Goal: Task Accomplishment & Management: Complete application form

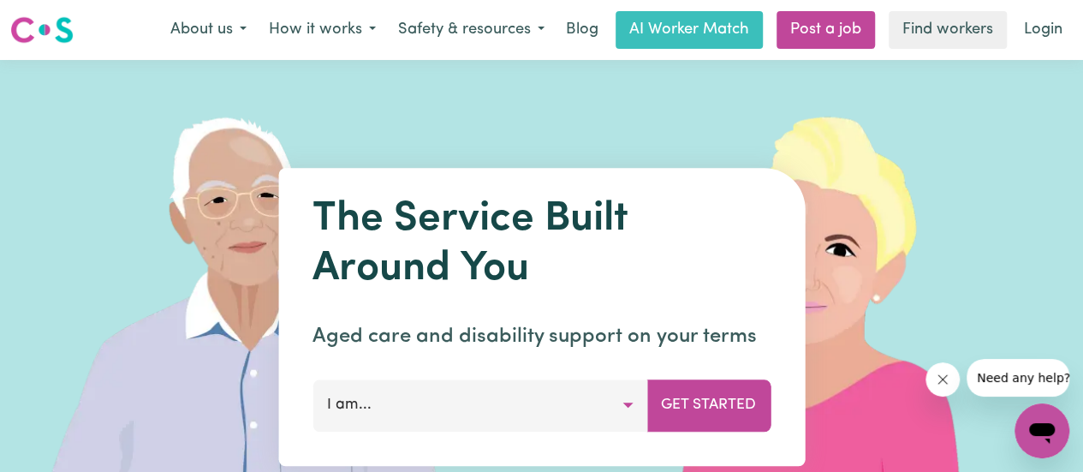
click at [465, 419] on button "I am..." at bounding box center [480, 404] width 335 height 51
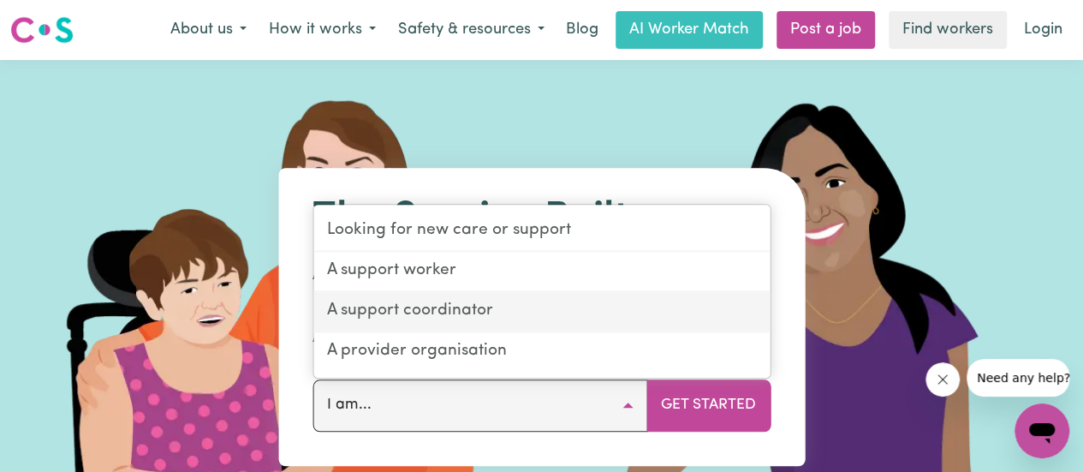
click at [461, 319] on link "A support coordinator" at bounding box center [541, 312] width 456 height 40
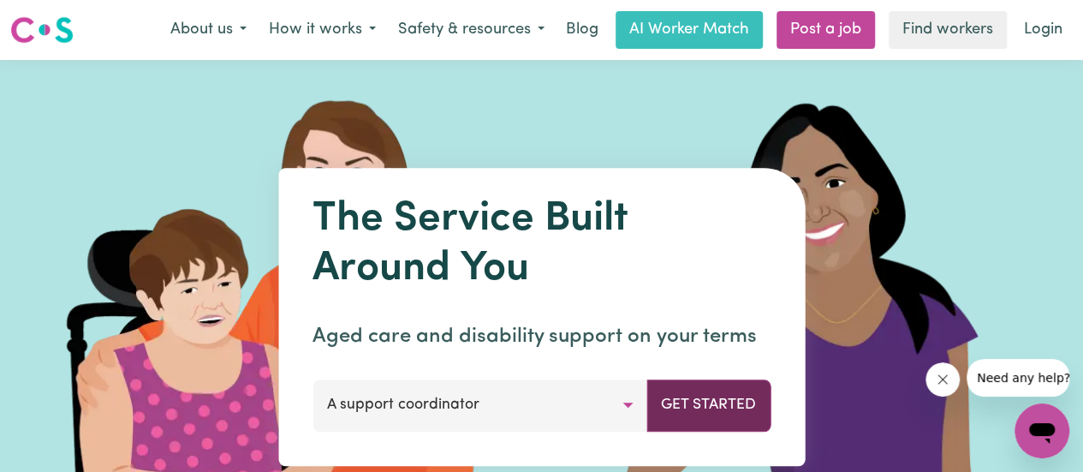
click at [709, 401] on button "Get Started" at bounding box center [709, 404] width 124 height 51
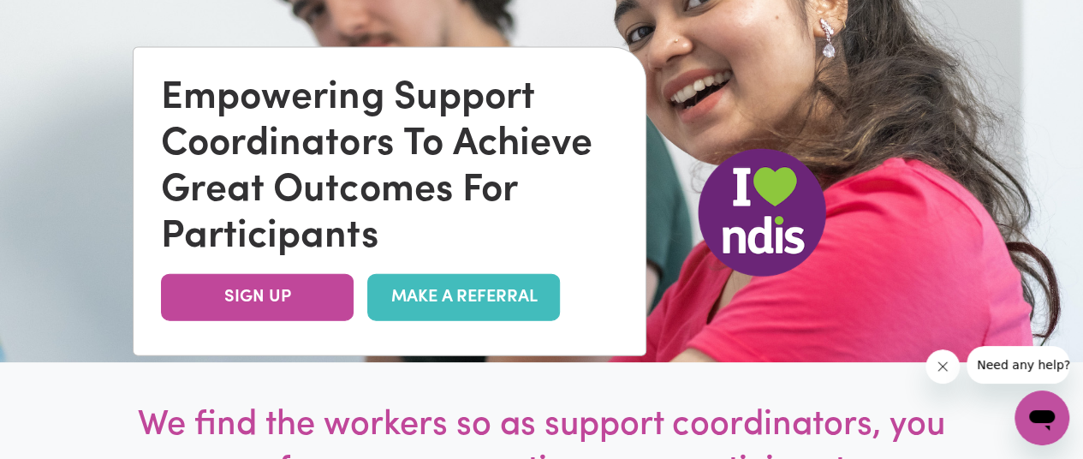
scroll to position [197, 0]
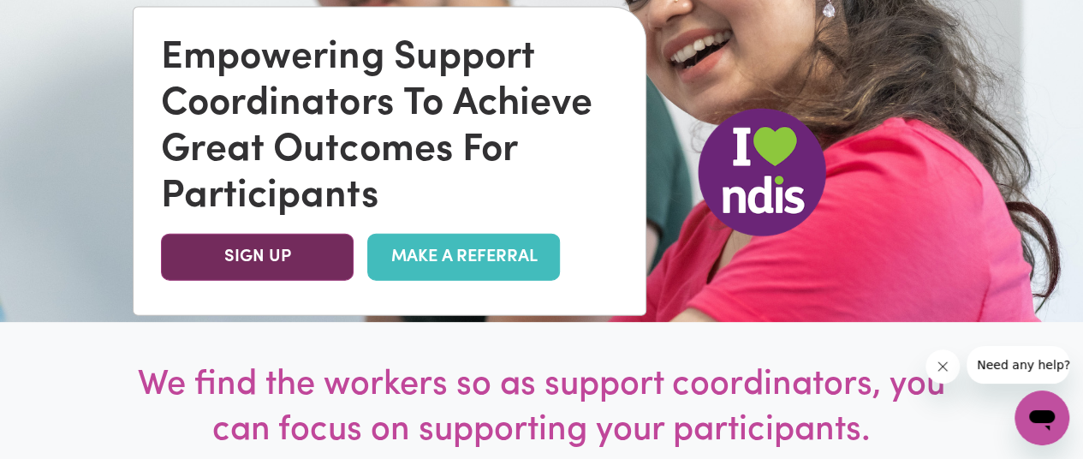
click at [293, 268] on link "SIGN UP" at bounding box center [257, 257] width 193 height 47
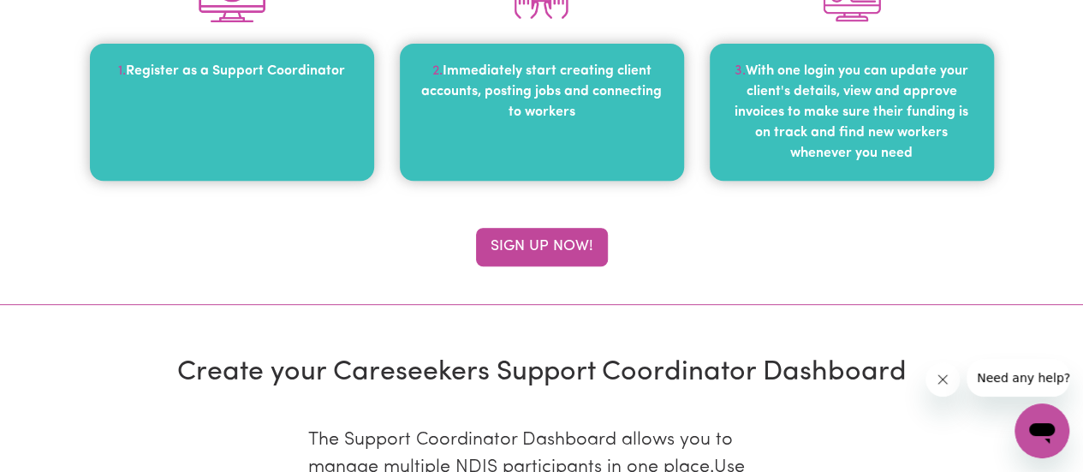
scroll to position [289, 0]
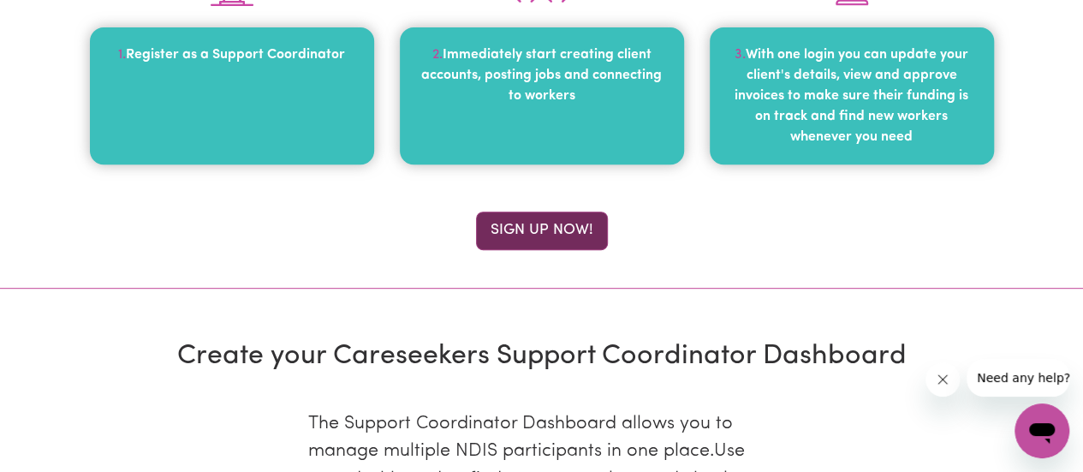
click at [540, 227] on button "Sign up now!" at bounding box center [542, 231] width 132 height 38
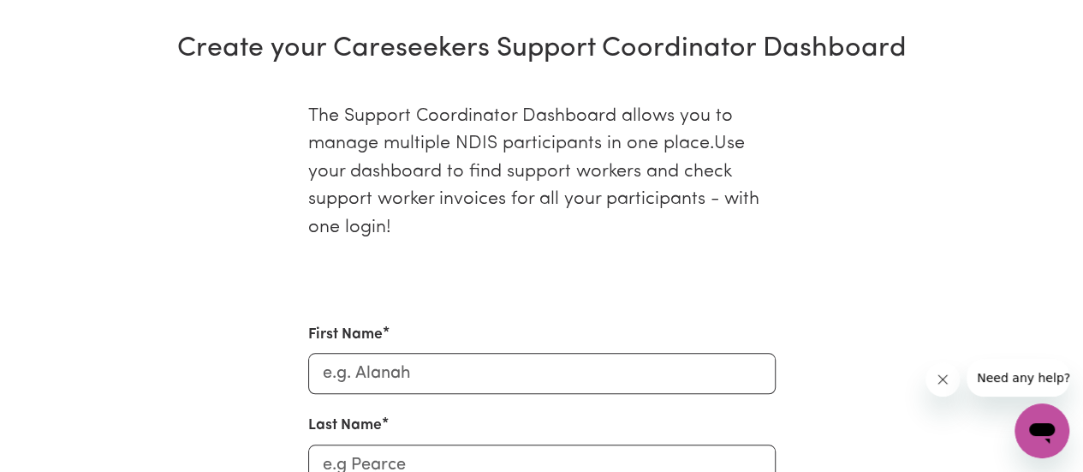
scroll to position [613, 0]
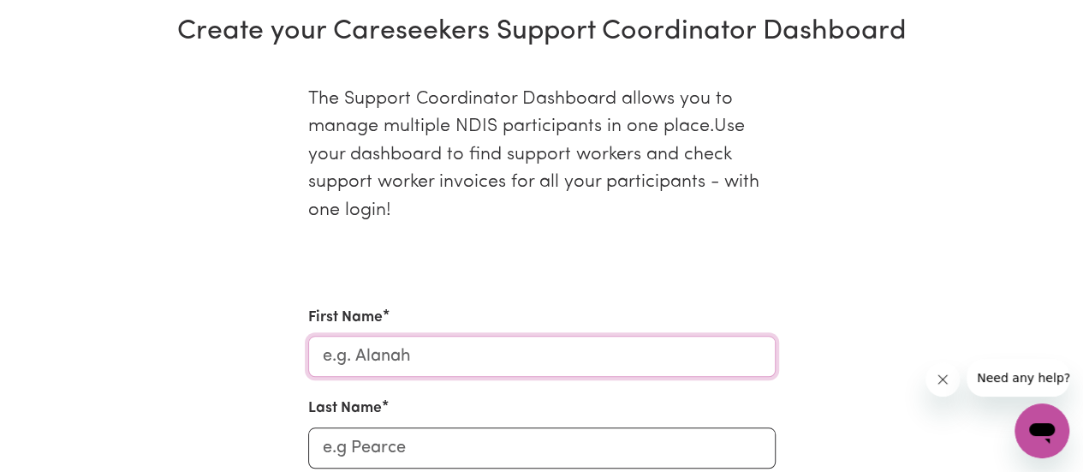
click at [395, 367] on input "First Name" at bounding box center [542, 356] width 468 height 41
type input "[PERSON_NAME]"
click at [392, 462] on input "Last Name" at bounding box center [542, 447] width 468 height 41
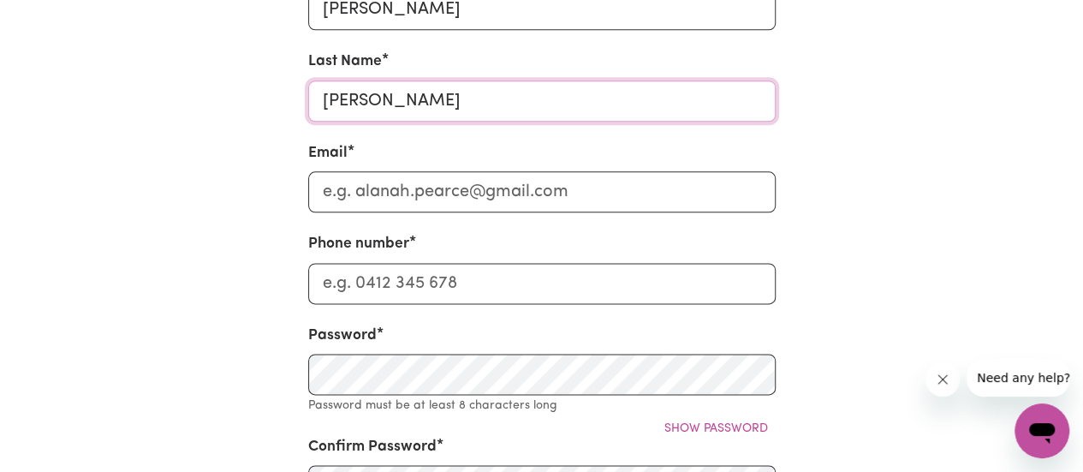
scroll to position [970, 0]
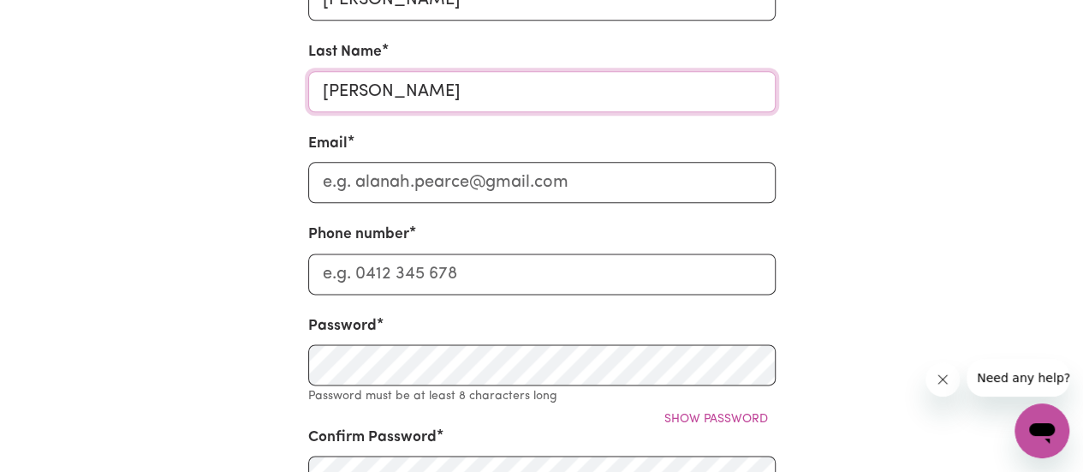
type input "Frew"
click at [422, 186] on input "Email" at bounding box center [542, 182] width 468 height 41
type input "S"
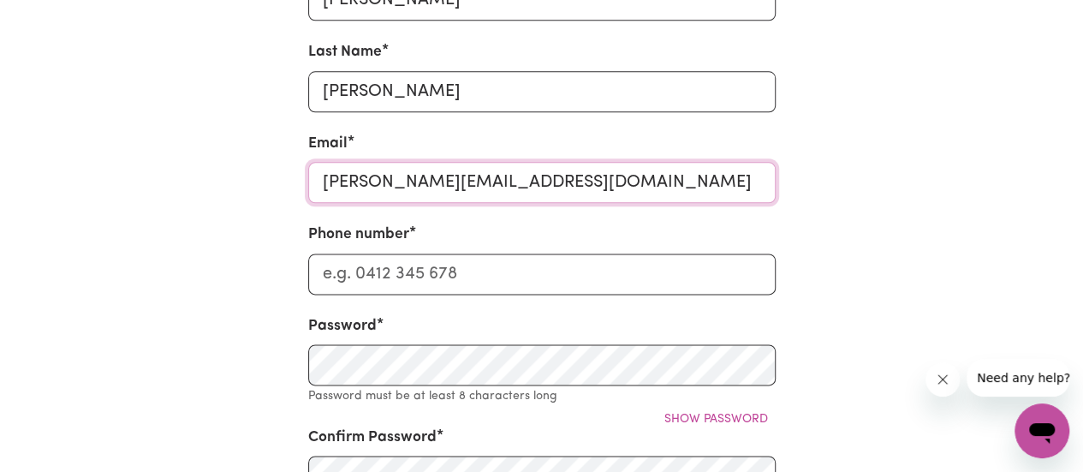
type input "[PERSON_NAME][EMAIL_ADDRESS][DOMAIN_NAME]"
click at [416, 285] on input "Phone number" at bounding box center [542, 274] width 468 height 41
paste input "0457 064 076"
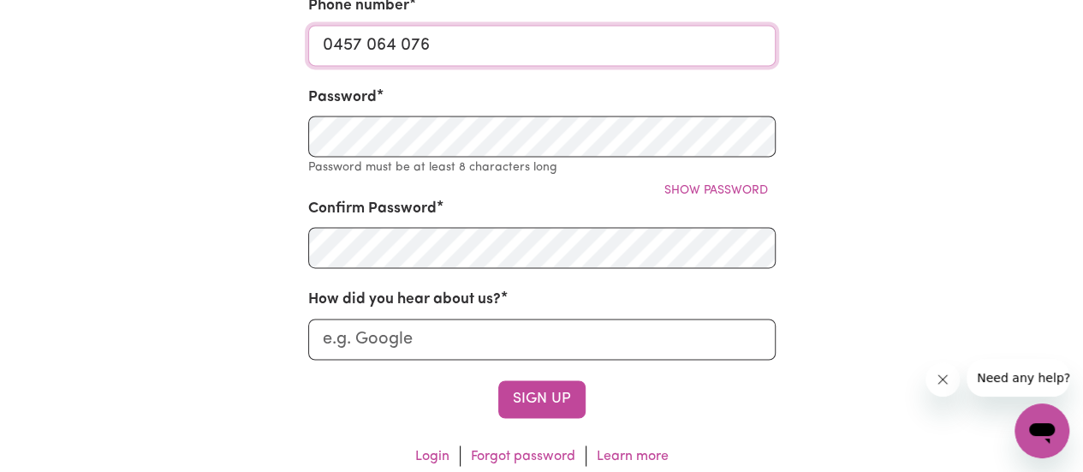
scroll to position [1226, 0]
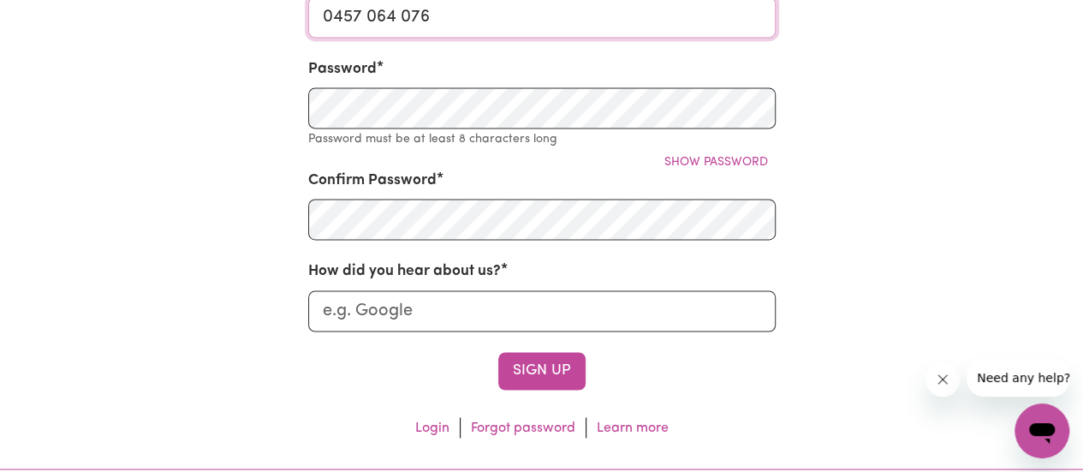
type input "0457 064 076"
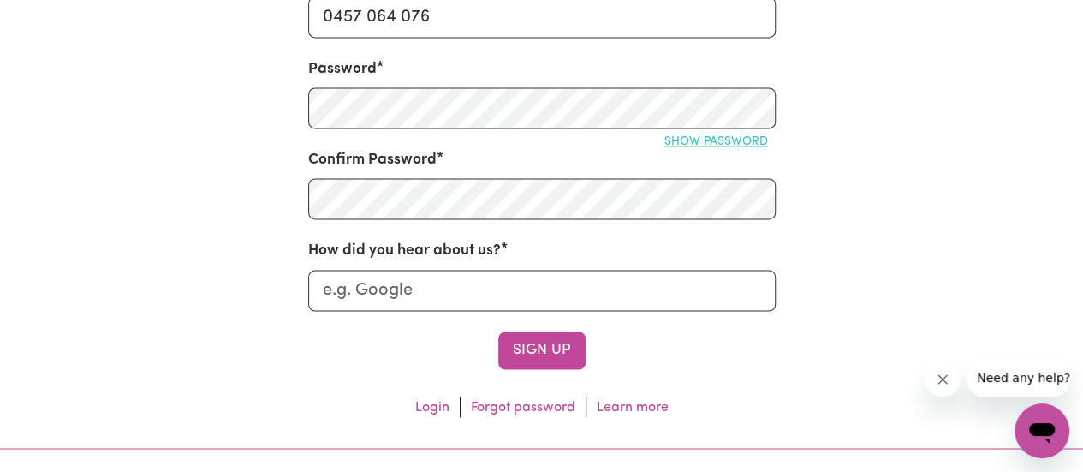
click at [723, 133] on button "Show password" at bounding box center [716, 141] width 119 height 27
click at [468, 308] on input "How did you hear about us?" at bounding box center [542, 290] width 468 height 41
click at [416, 297] on input "collegue" at bounding box center [542, 290] width 468 height 41
click at [353, 293] on input "collegue" at bounding box center [542, 290] width 468 height 41
click at [363, 281] on input "collegue" at bounding box center [542, 290] width 468 height 41
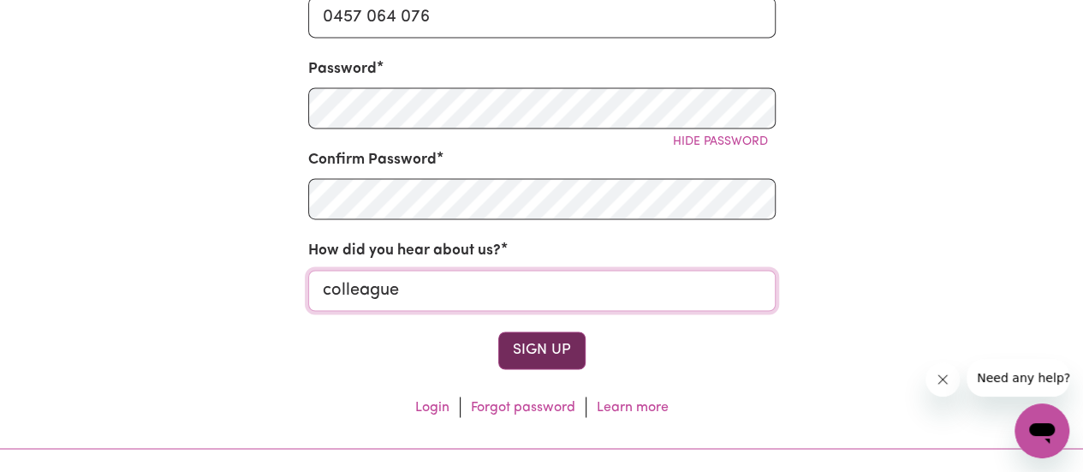
type input "colleague"
click at [543, 344] on button "Sign Up" at bounding box center [541, 350] width 87 height 38
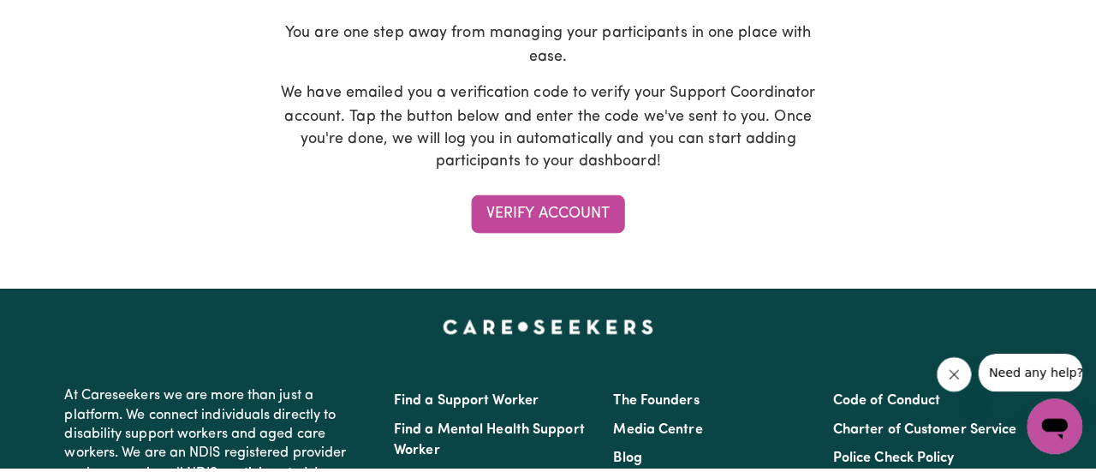
scroll to position [358, 0]
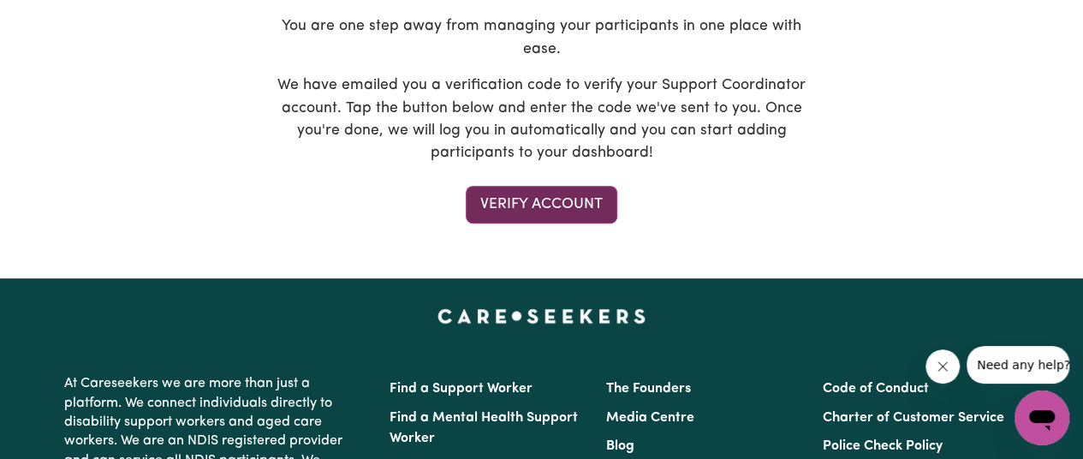
click at [525, 205] on button "Verify Account" at bounding box center [542, 205] width 152 height 38
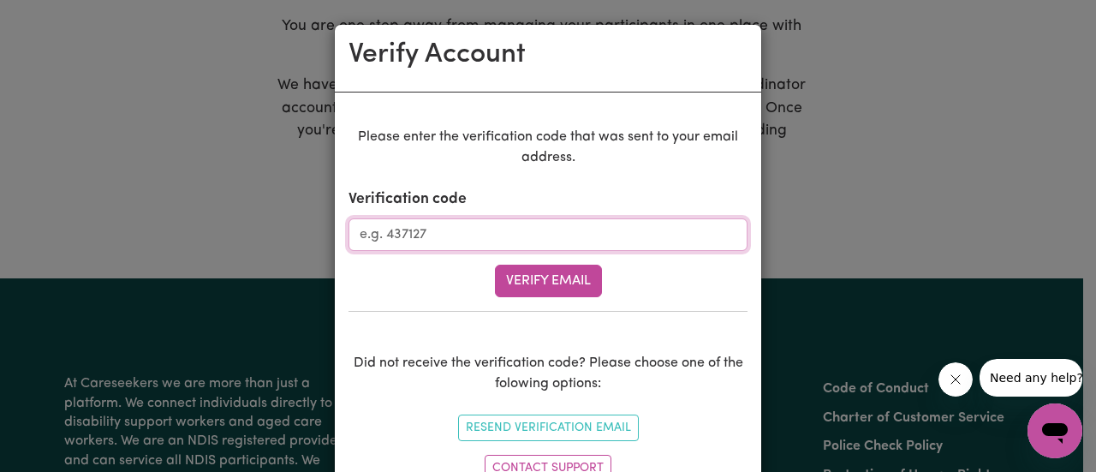
click at [483, 238] on input "Verification code" at bounding box center [548, 234] width 399 height 33
paste input "850842"
type input "850842"
click at [531, 274] on button "Verify Email" at bounding box center [548, 281] width 107 height 33
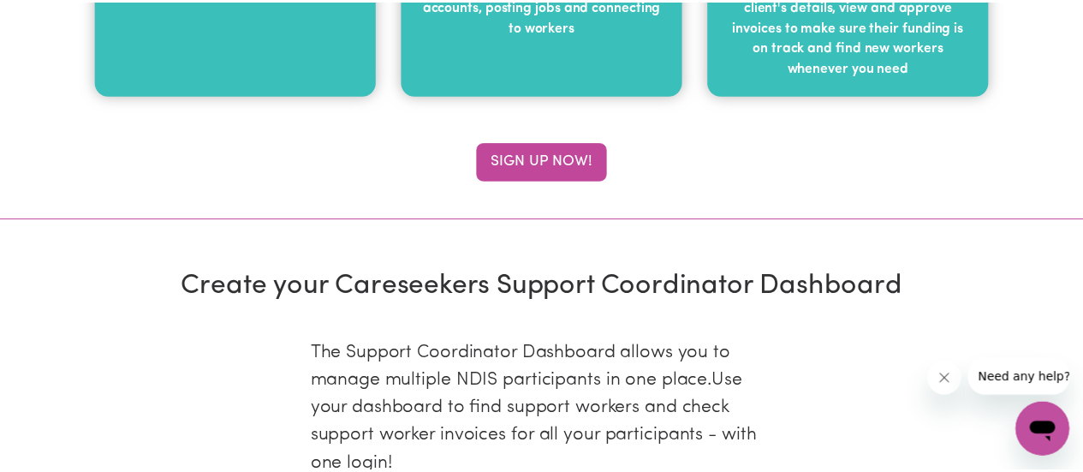
scroll to position [440, 0]
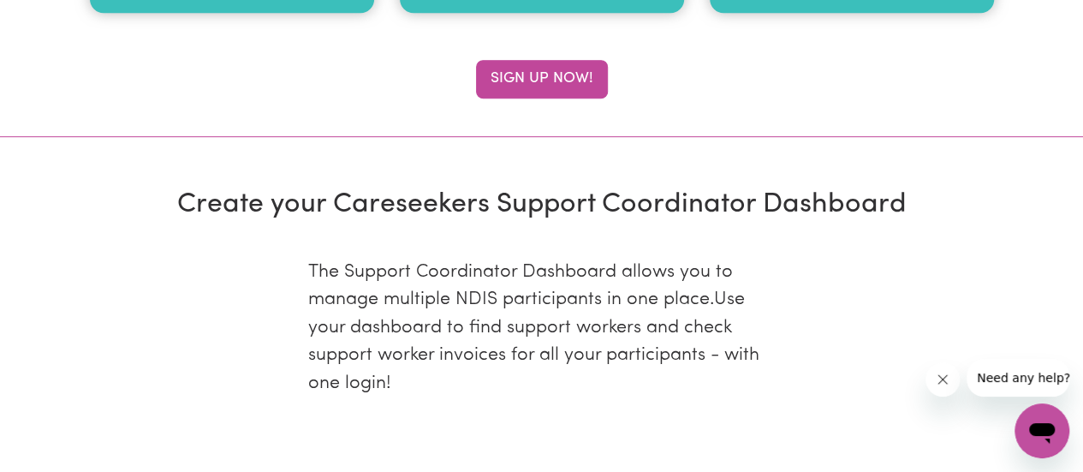
type input "[PERSON_NAME][EMAIL_ADDRESS][DOMAIN_NAME]"
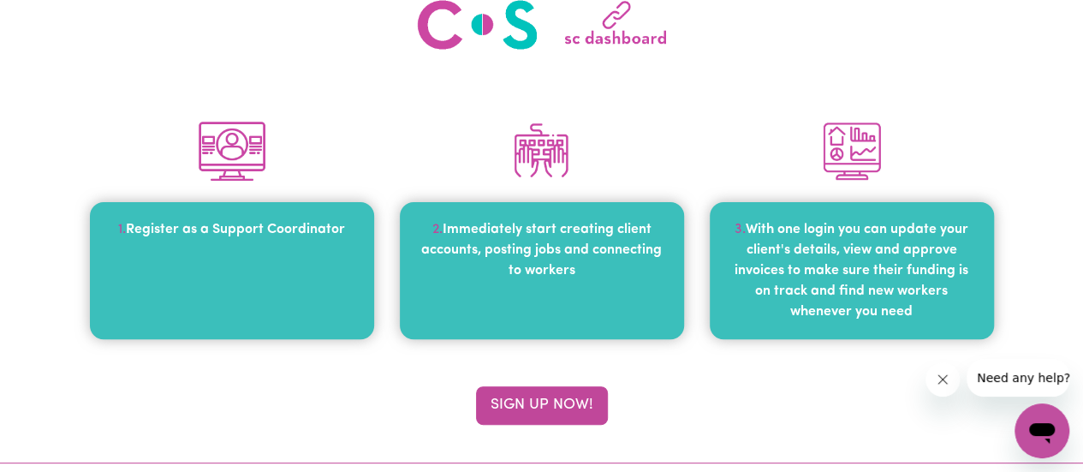
scroll to position [0, 0]
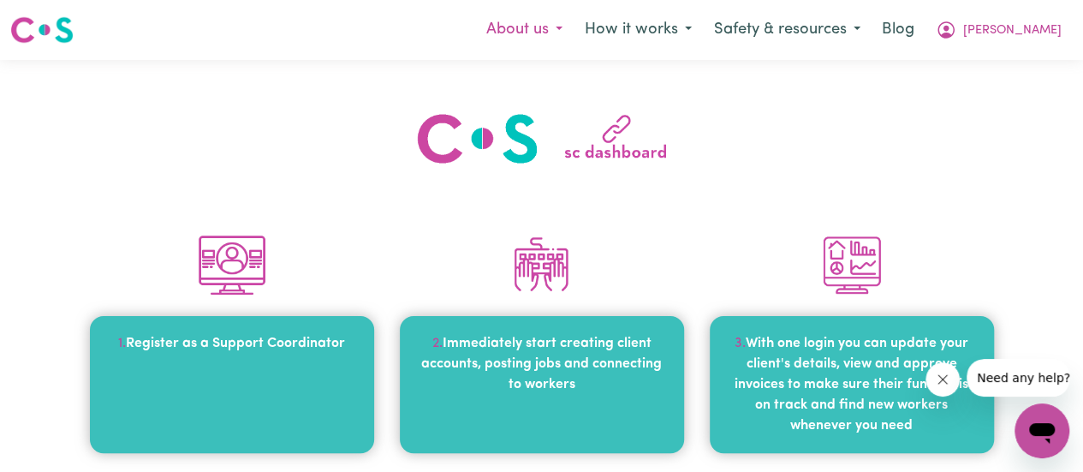
click at [574, 26] on button "About us" at bounding box center [524, 30] width 98 height 36
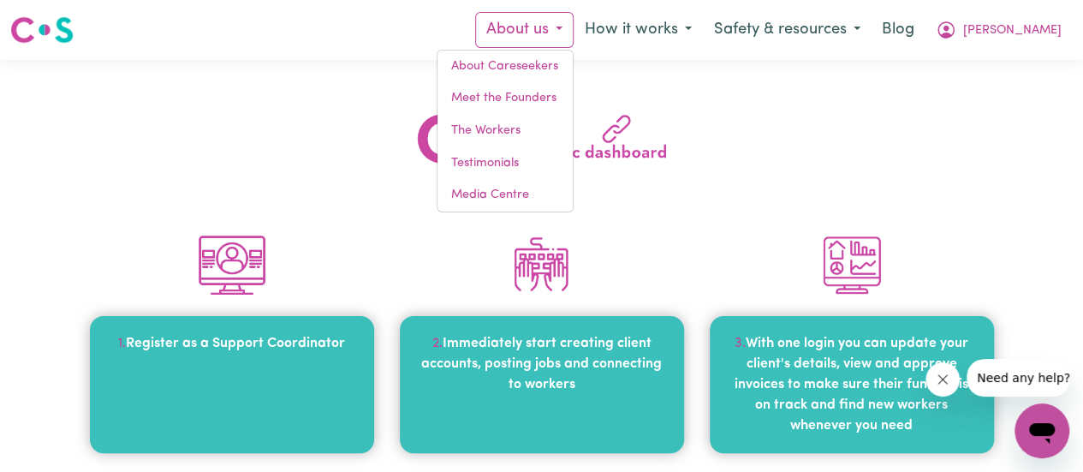
click at [795, 131] on div at bounding box center [542, 138] width 956 height 55
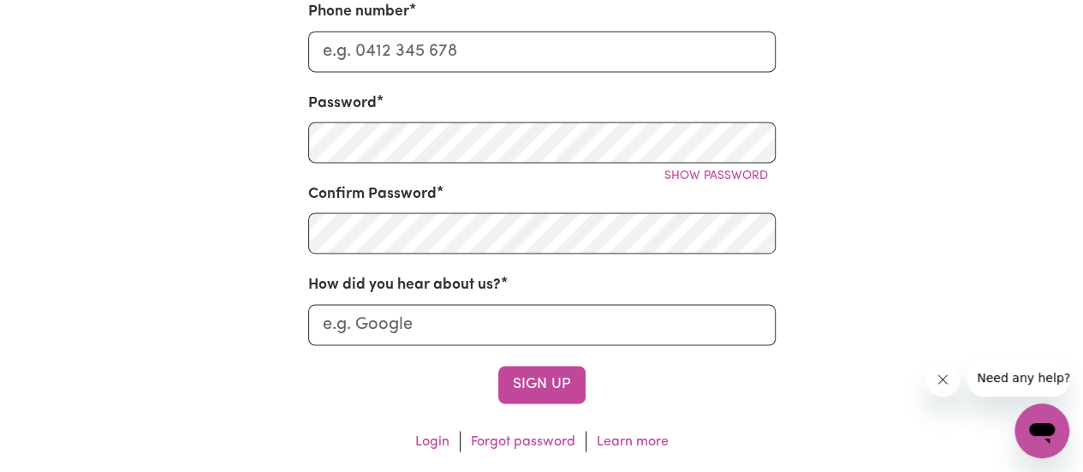
scroll to position [1204, 0]
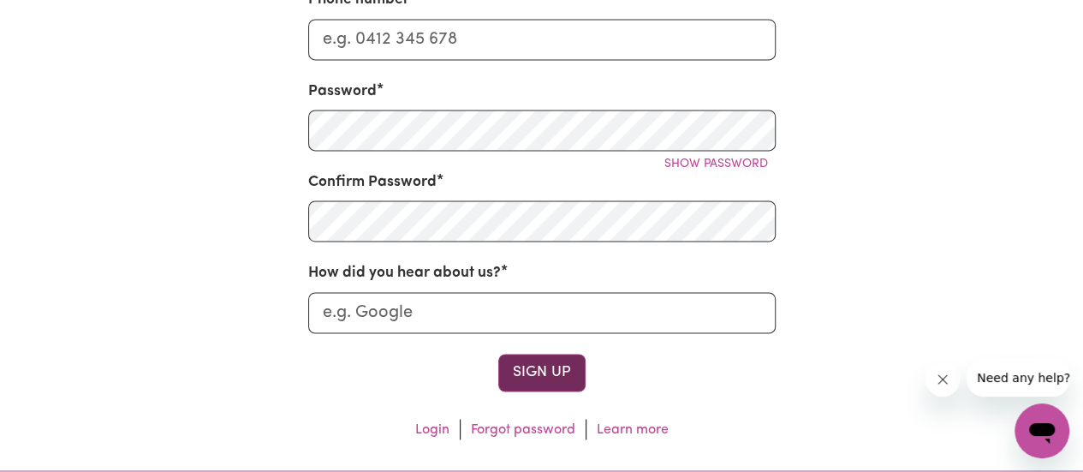
click at [560, 381] on button "Sign Up" at bounding box center [541, 373] width 87 height 38
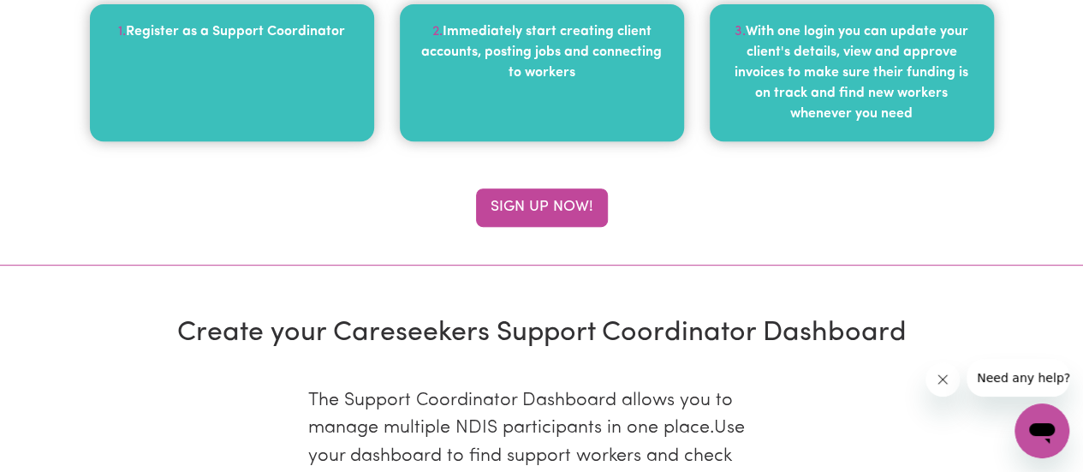
scroll to position [0, 0]
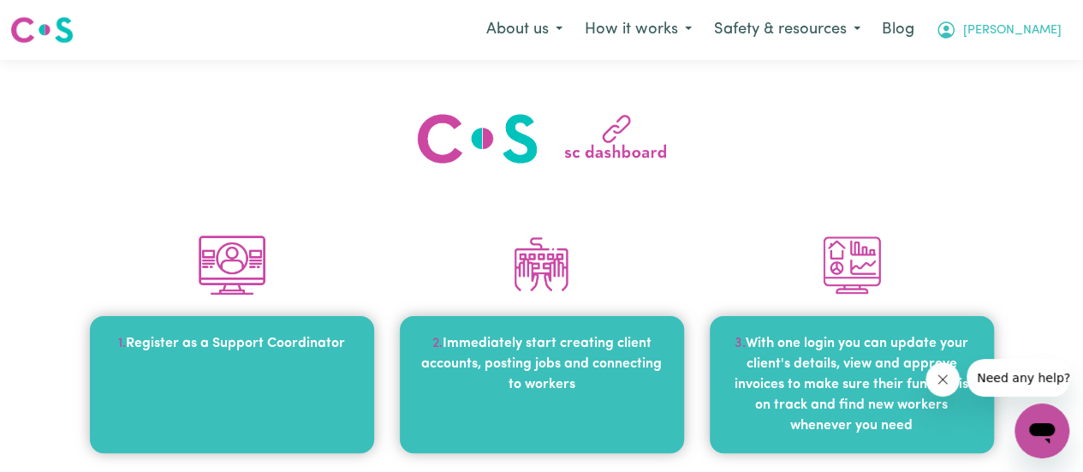
click at [1005, 33] on span "[PERSON_NAME]" at bounding box center [1013, 30] width 98 height 19
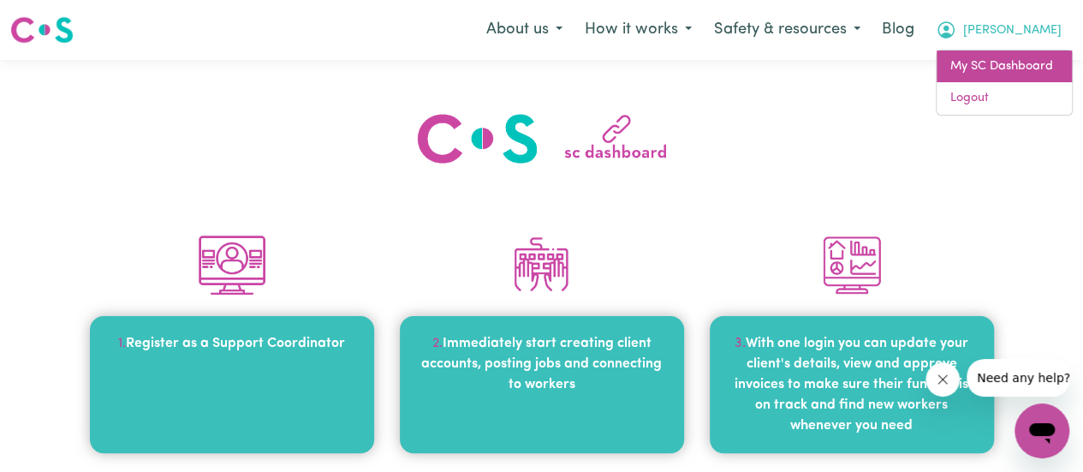
click at [976, 63] on link "My SC Dashboard" at bounding box center [1004, 67] width 135 height 33
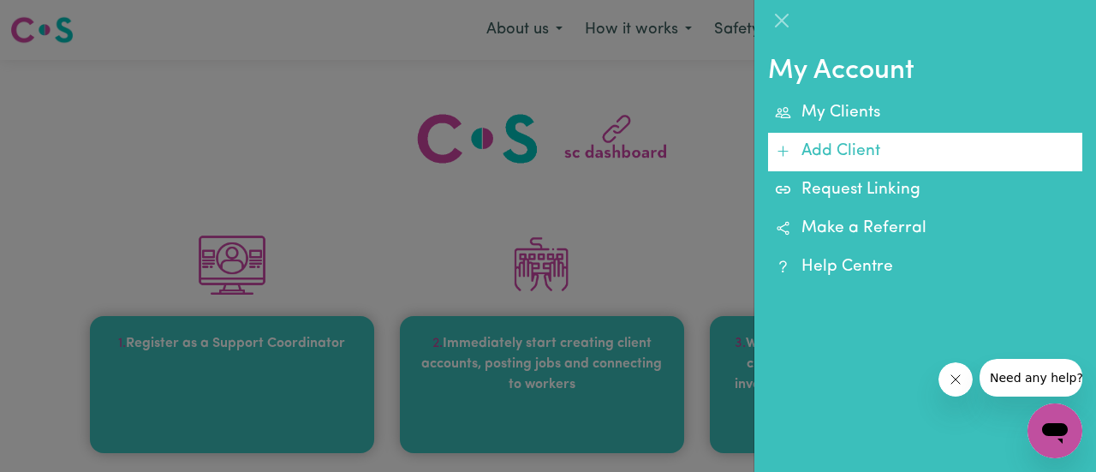
click at [842, 151] on link "Add Client" at bounding box center [925, 152] width 314 height 39
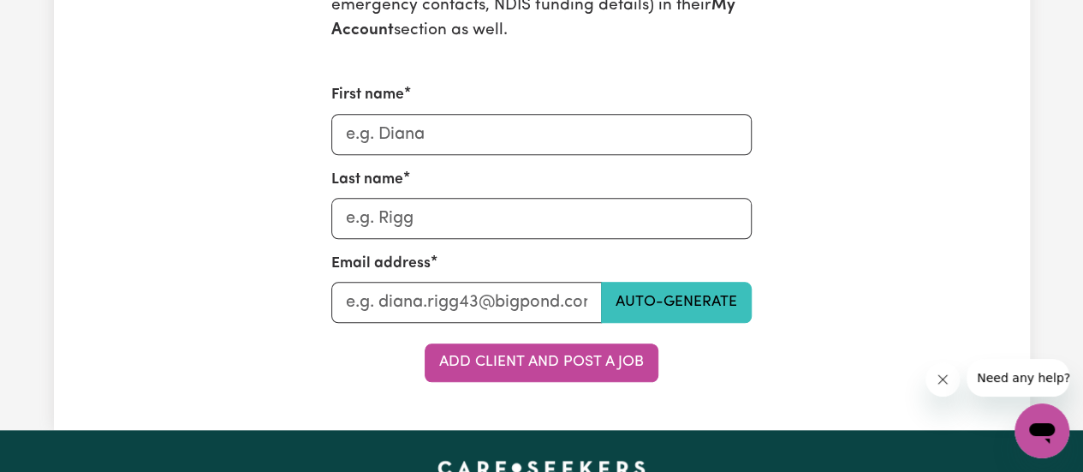
scroll to position [776, 0]
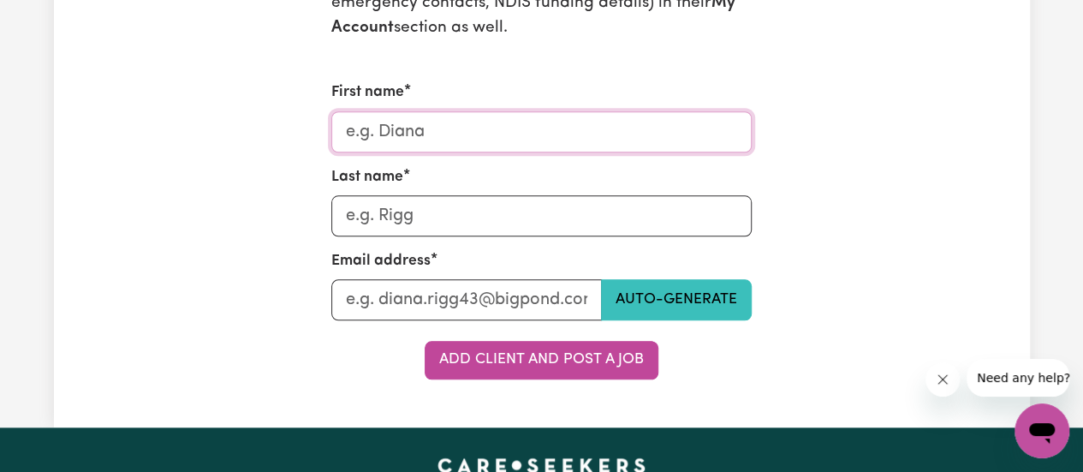
click at [406, 138] on input "First name" at bounding box center [541, 131] width 421 height 41
type input "2"
click at [368, 134] on input "First name" at bounding box center [541, 131] width 421 height 41
type input "l"
click at [353, 134] on input "levi" at bounding box center [541, 131] width 421 height 41
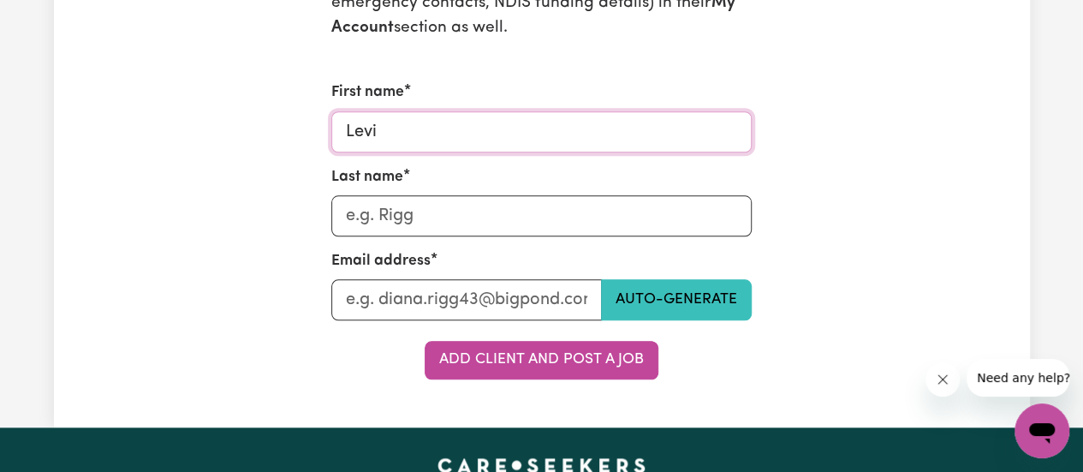
click at [397, 135] on input "Levi" at bounding box center [541, 131] width 421 height 41
type input "Levi"
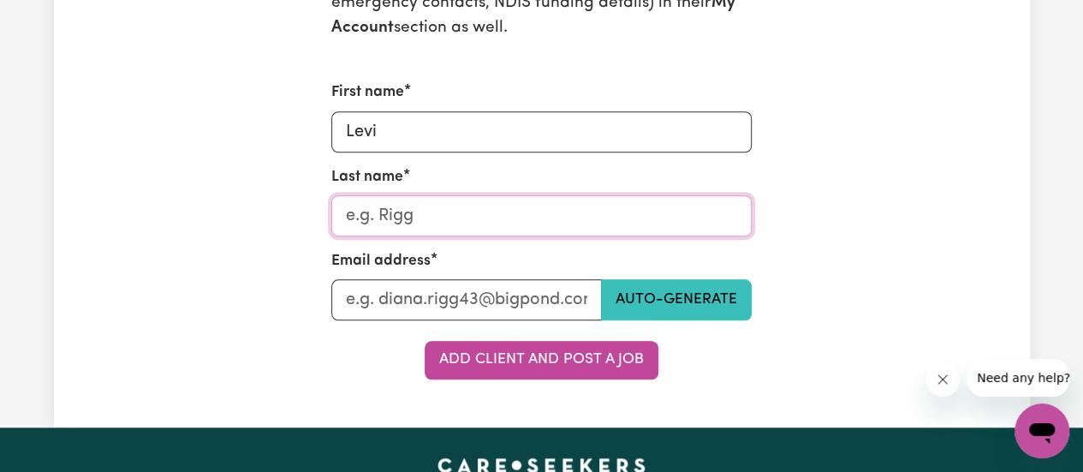
click at [430, 218] on input "Last name" at bounding box center [541, 215] width 421 height 41
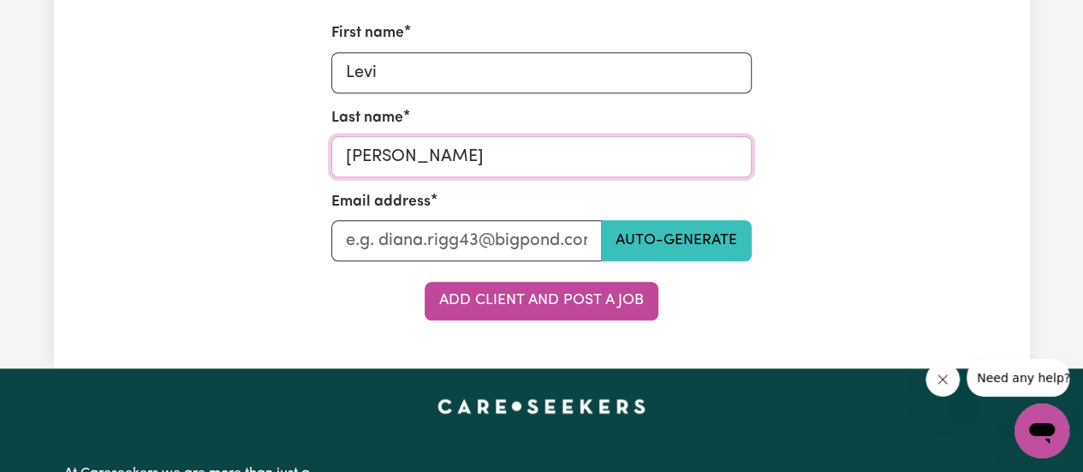
scroll to position [862, 0]
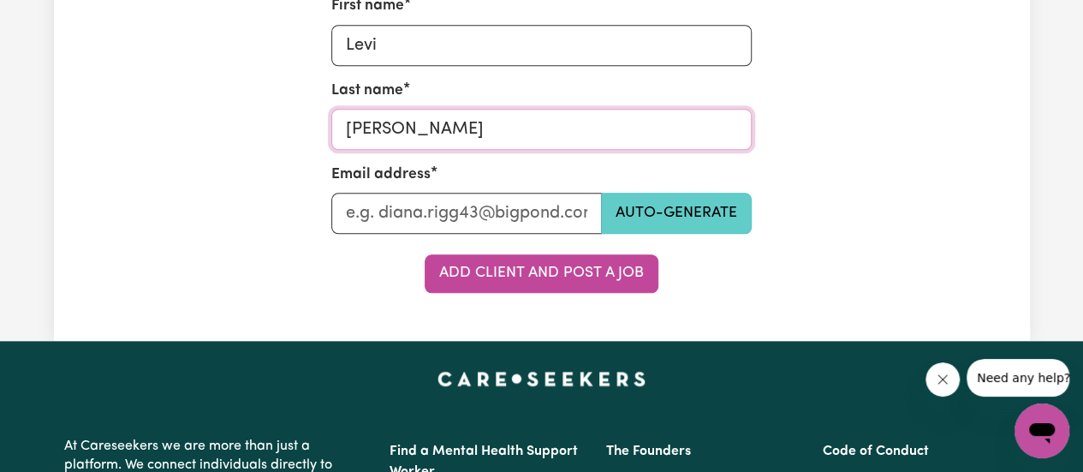
type input "[PERSON_NAME]"
click at [664, 216] on button "Auto-generate" at bounding box center [676, 213] width 151 height 41
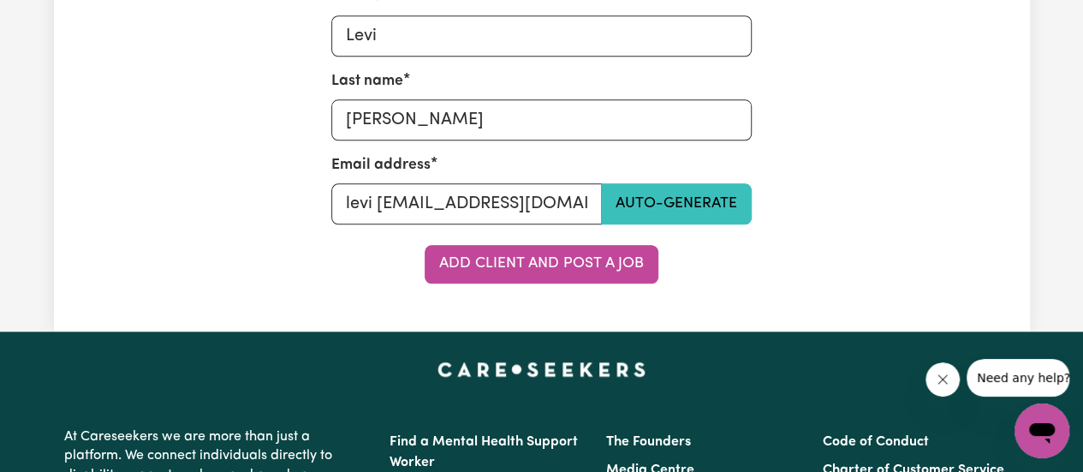
scroll to position [874, 0]
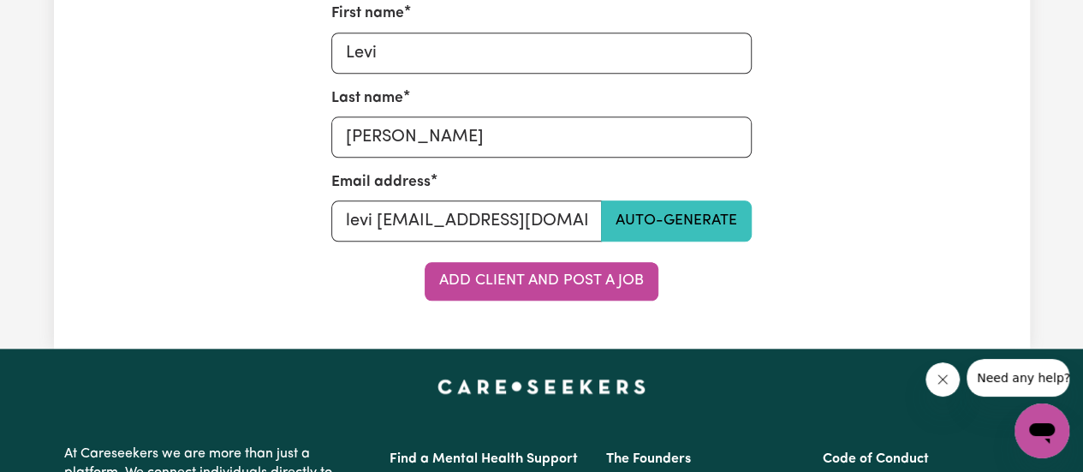
scroll to position [875, 0]
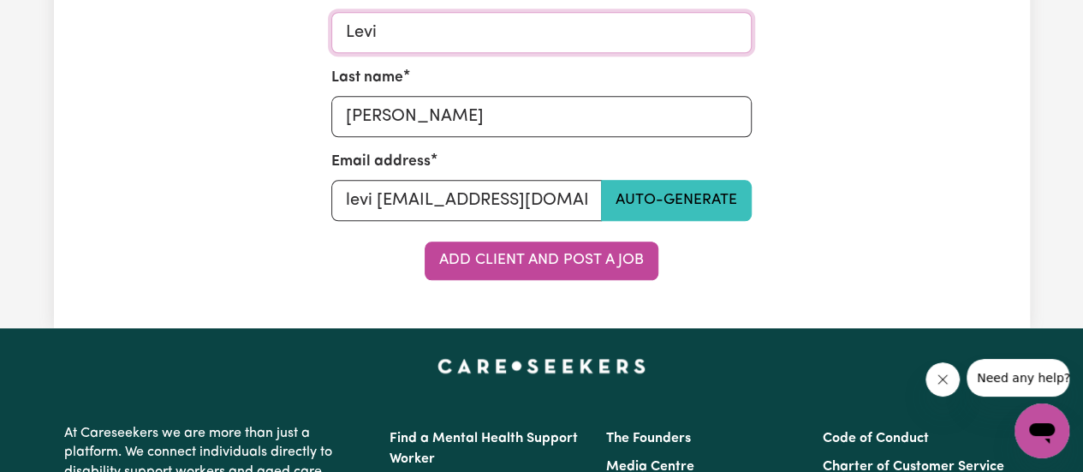
click at [612, 44] on input "Levi" at bounding box center [541, 32] width 421 height 41
click at [576, 197] on input "levi _fratus_1955@careseekers.com.au" at bounding box center [466, 200] width 271 height 41
drag, startPoint x: 588, startPoint y: 197, endPoint x: 341, endPoint y: 198, distance: 247.5
click at [341, 198] on input "levi _fratus_1955@careseekers.com.au" at bounding box center [466, 200] width 271 height 41
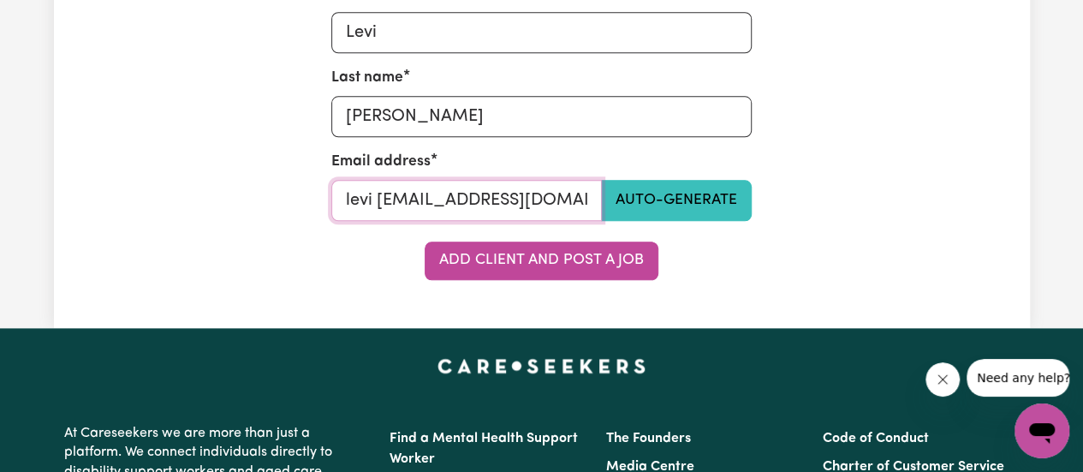
type input ".com.au"
drag, startPoint x: 409, startPoint y: 203, endPoint x: 325, endPoint y: 195, distance: 84.3
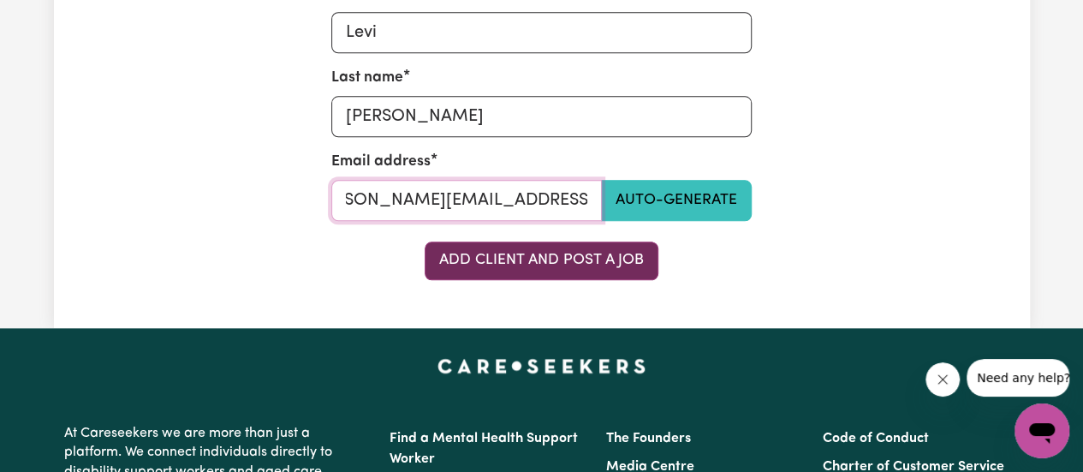
type input "[PERSON_NAME][EMAIL_ADDRESS][DOMAIN_NAME]"
click at [506, 251] on button "Add Client and Post a Job" at bounding box center [542, 261] width 234 height 38
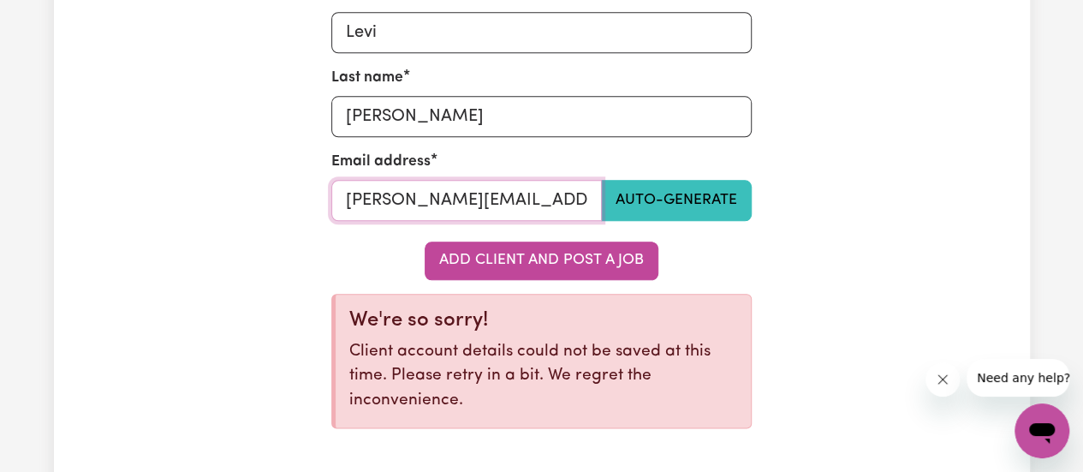
click at [481, 202] on input "[PERSON_NAME][EMAIL_ADDRESS][DOMAIN_NAME]" at bounding box center [466, 200] width 271 height 41
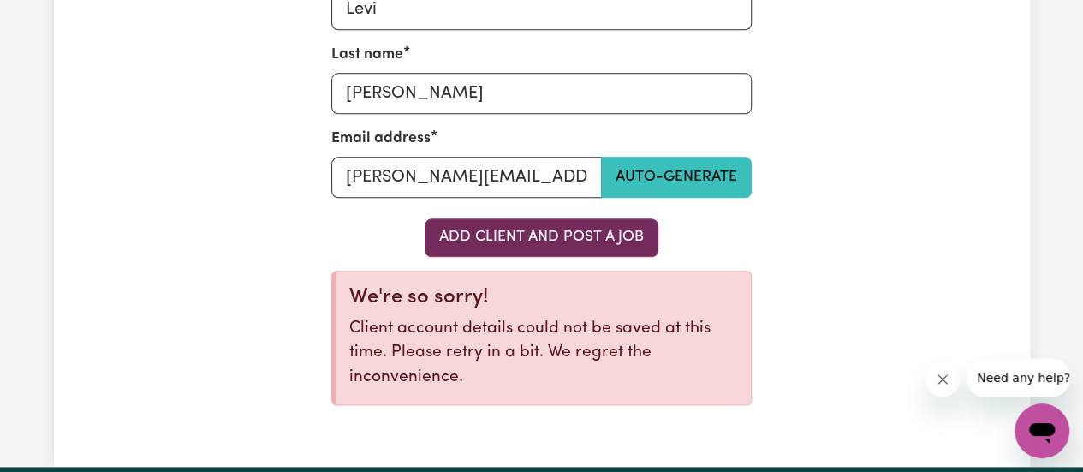
click at [578, 240] on button "Add Client and Post a Job" at bounding box center [542, 237] width 234 height 38
click at [567, 247] on button "Add Client and Post a Job" at bounding box center [542, 237] width 234 height 38
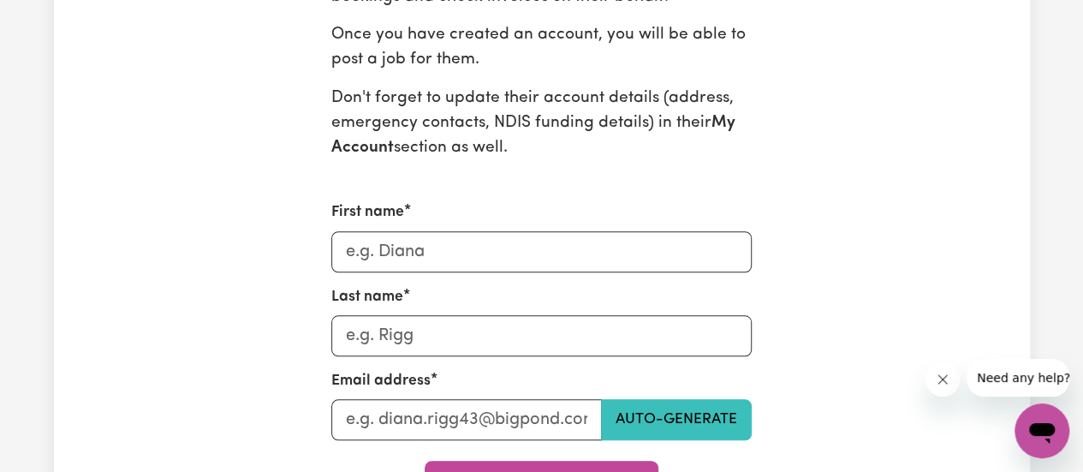
scroll to position [687, 0]
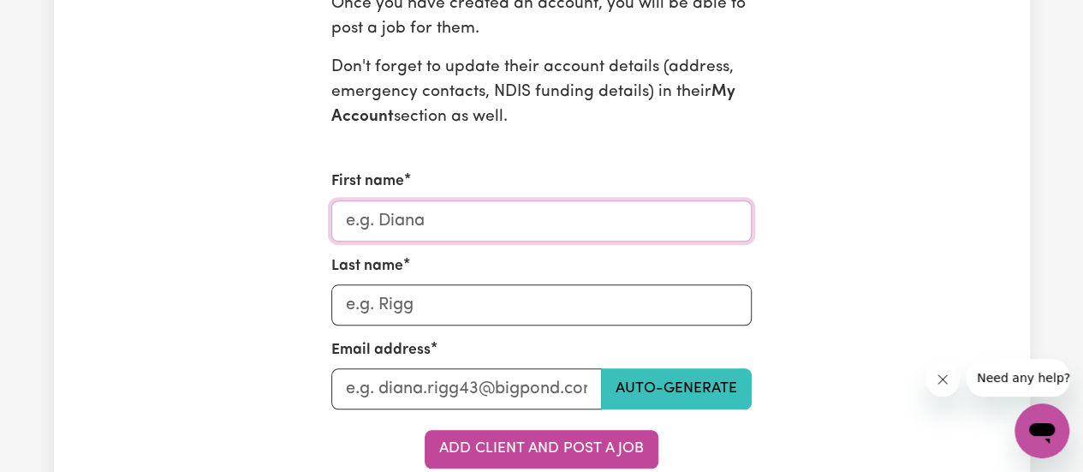
click at [466, 218] on input "First name" at bounding box center [541, 220] width 421 height 41
type input "Levi"
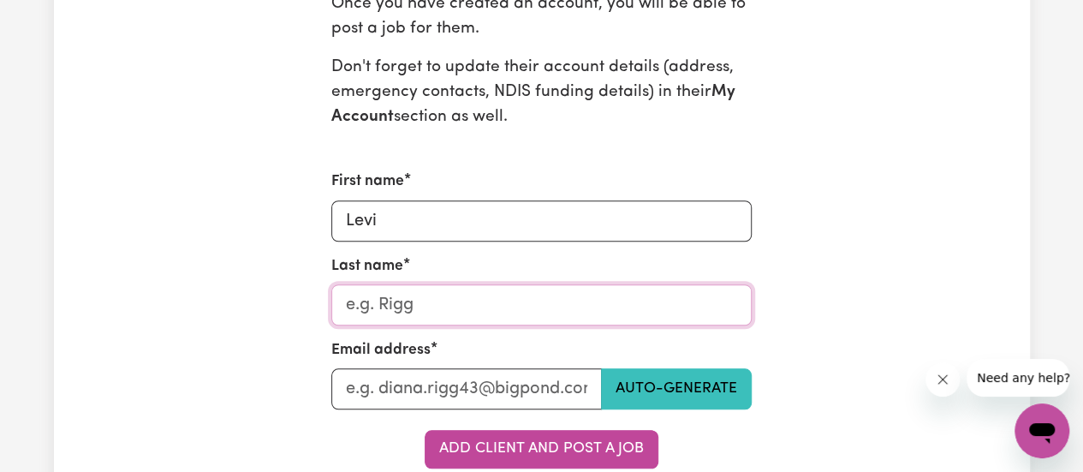
click at [454, 314] on input "Last name" at bounding box center [541, 304] width 421 height 41
type input "[PERSON_NAME]"
click at [474, 390] on input "Last name" at bounding box center [466, 388] width 271 height 41
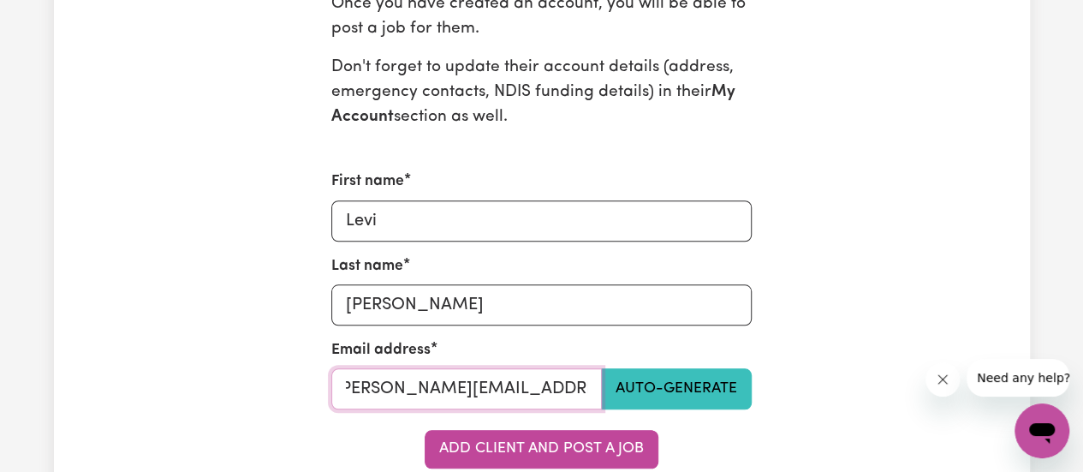
scroll to position [0, 21]
click at [521, 385] on input "[PERSON_NAME][EMAIL_ADDRESS][DOMAIN_NAME]" at bounding box center [466, 388] width 271 height 41
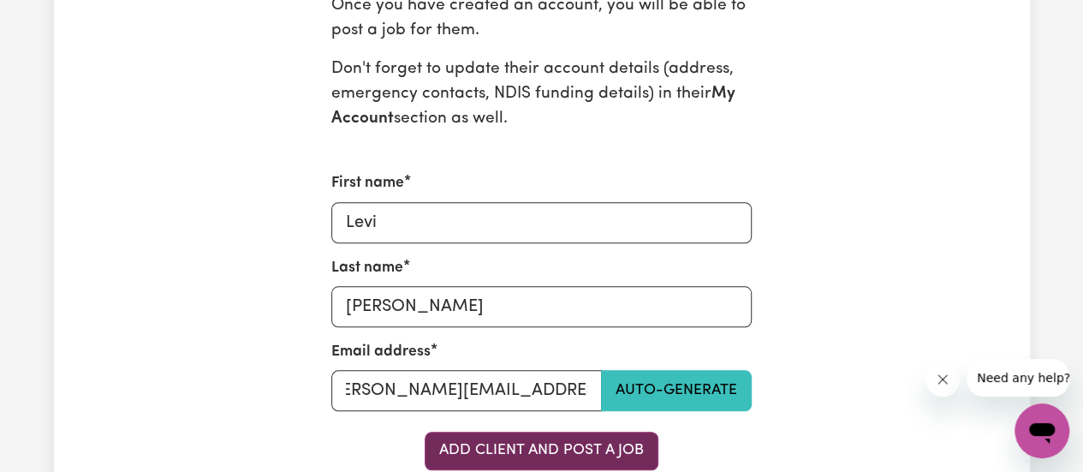
scroll to position [0, 0]
click at [518, 446] on button "Add Client and Post a Job" at bounding box center [542, 451] width 234 height 38
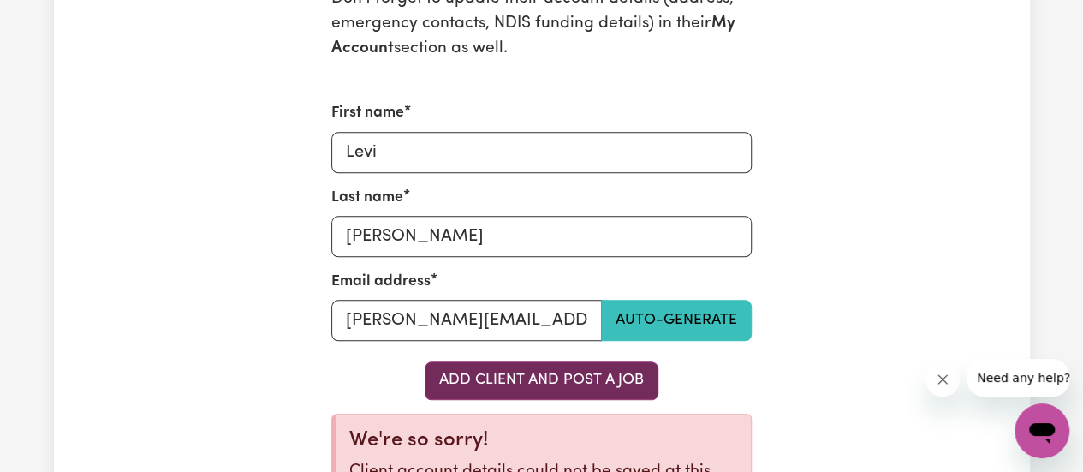
scroll to position [755, 0]
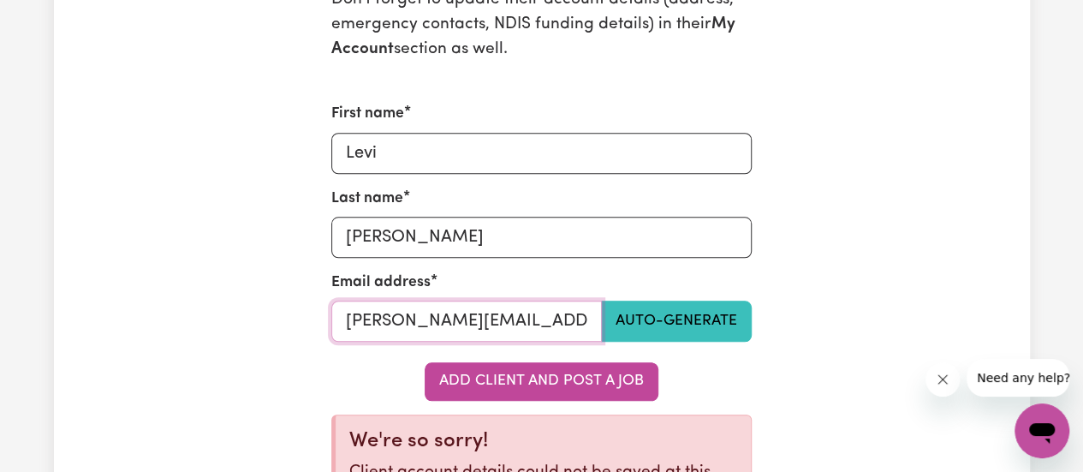
click at [586, 325] on input "[PERSON_NAME][EMAIL_ADDRESS][DOMAIN_NAME]" at bounding box center [466, 321] width 271 height 41
click at [469, 319] on input "[DOMAIN_NAME]" at bounding box center [466, 321] width 271 height 41
type input "m"
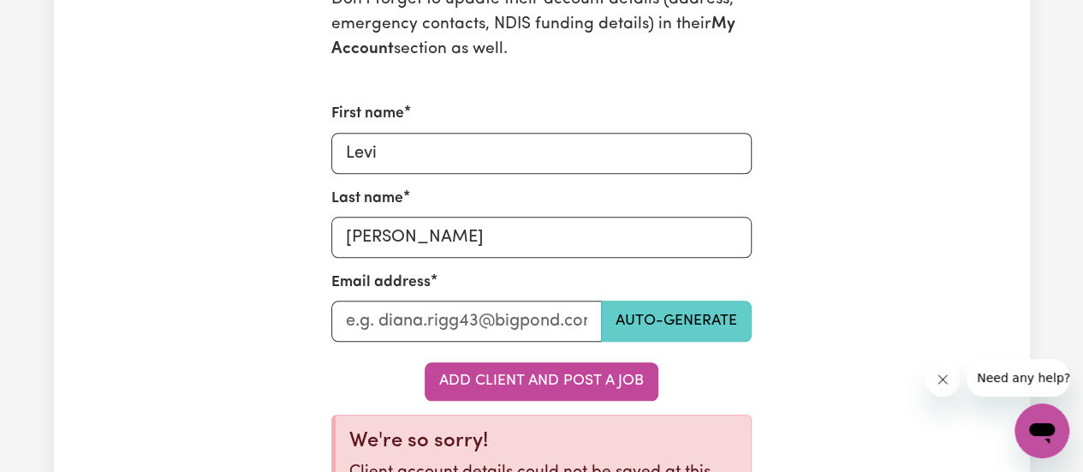
click at [643, 321] on button "Auto-generate" at bounding box center [676, 321] width 151 height 41
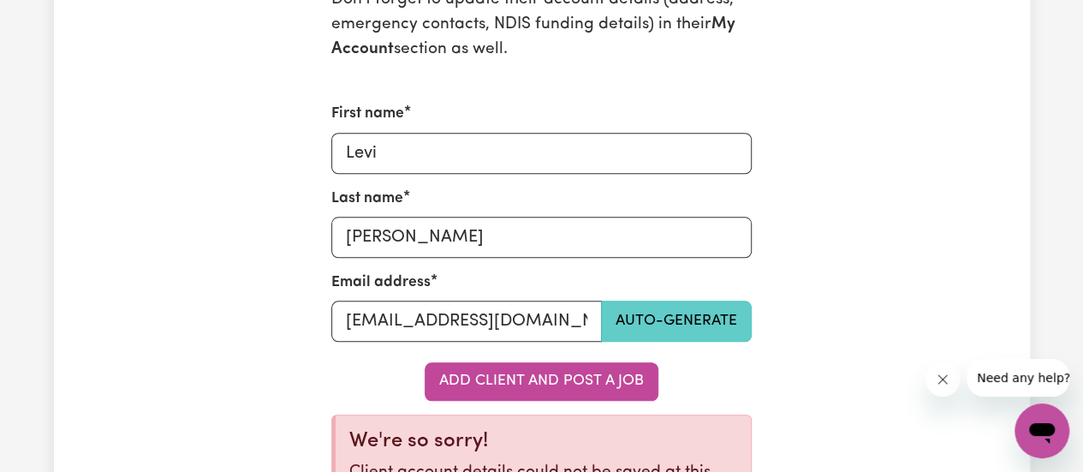
click at [643, 321] on button "Auto-generate" at bounding box center [676, 321] width 151 height 41
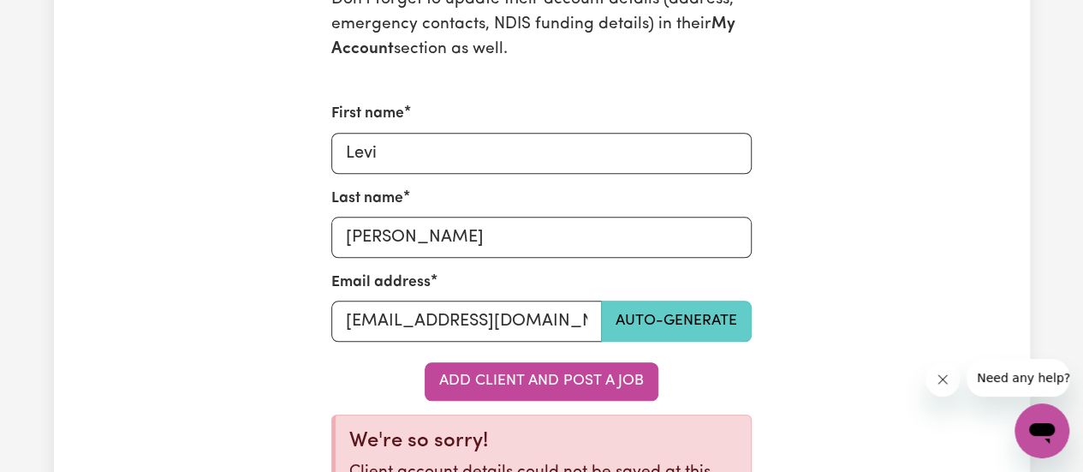
click at [643, 321] on button "Auto-generate" at bounding box center [676, 321] width 151 height 41
type input "[EMAIL_ADDRESS][DOMAIN_NAME]"
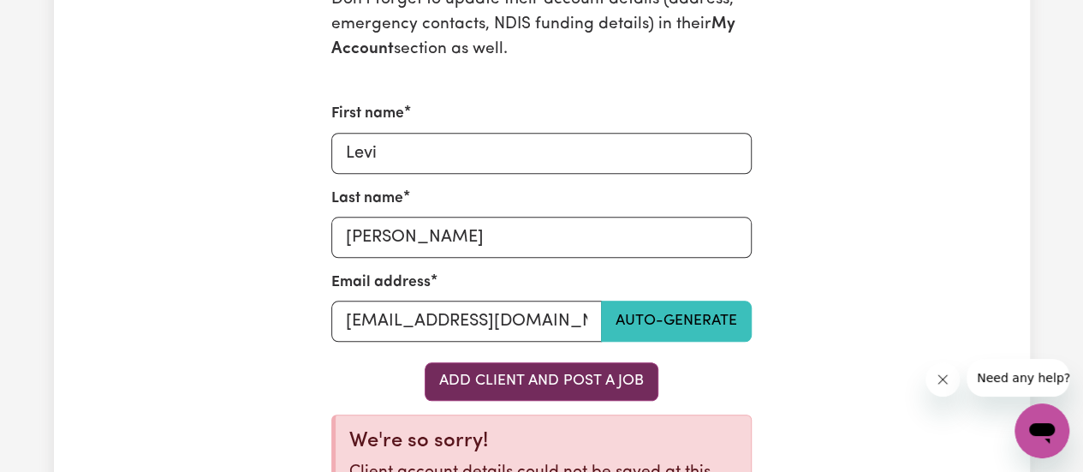
click at [600, 379] on button "Add Client and Post a Job" at bounding box center [542, 381] width 234 height 38
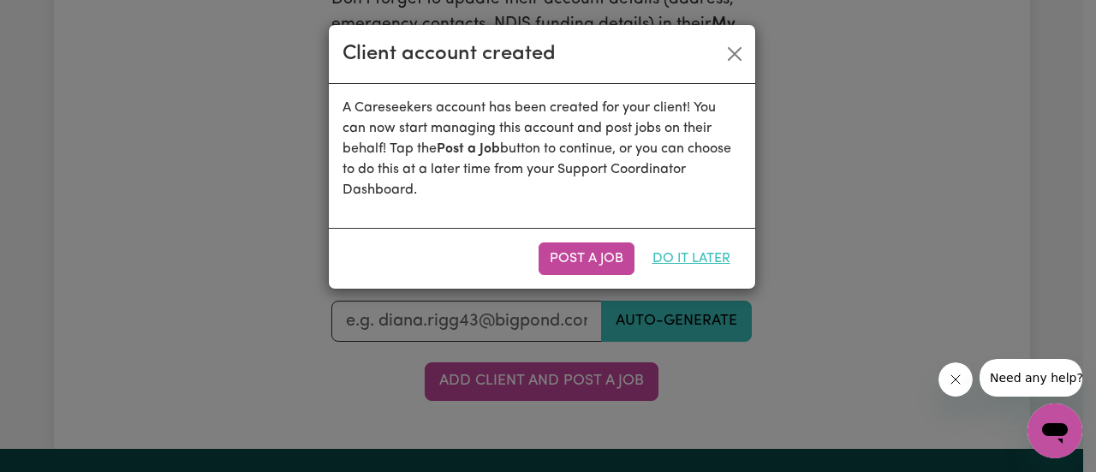
drag, startPoint x: 600, startPoint y: 379, endPoint x: 660, endPoint y: 260, distance: 133.7
click at [660, 260] on div "Client account created A Careseekers account has been created for your client! …" at bounding box center [548, 236] width 1096 height 472
click at [718, 254] on button "Do it later" at bounding box center [691, 258] width 100 height 33
